Goal: Find specific page/section: Find specific page/section

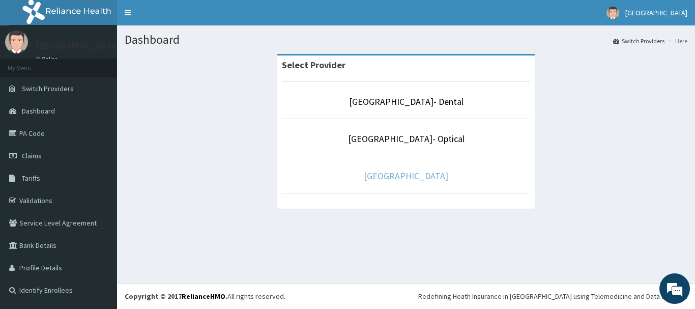
click at [398, 178] on link "[GEOGRAPHIC_DATA]" at bounding box center [406, 176] width 84 height 12
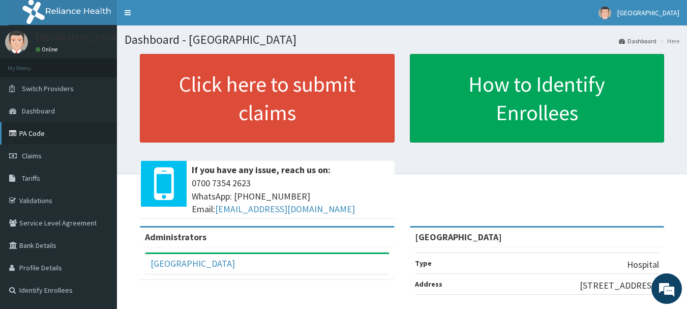
click at [49, 135] on link "PA Code" at bounding box center [58, 133] width 117 height 22
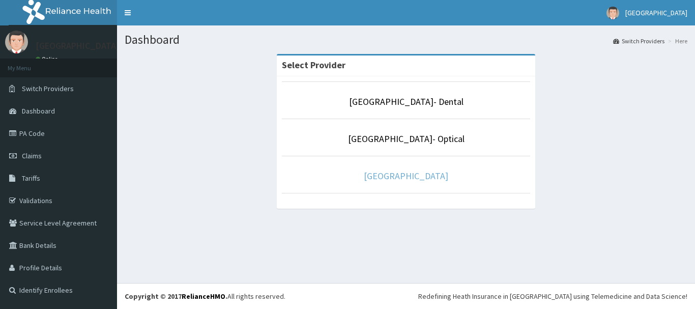
click at [381, 174] on link "[GEOGRAPHIC_DATA]" at bounding box center [406, 176] width 84 height 12
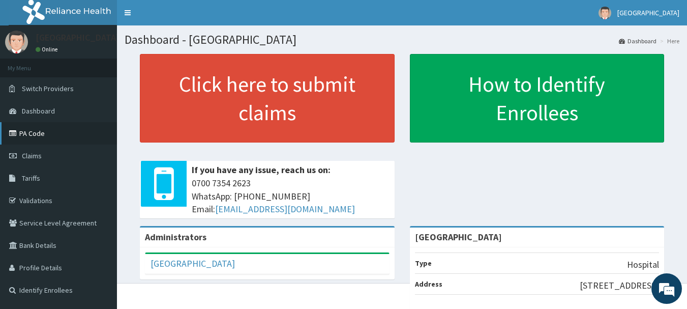
click at [31, 128] on link "PA Code" at bounding box center [58, 133] width 117 height 22
